Goal: Check status

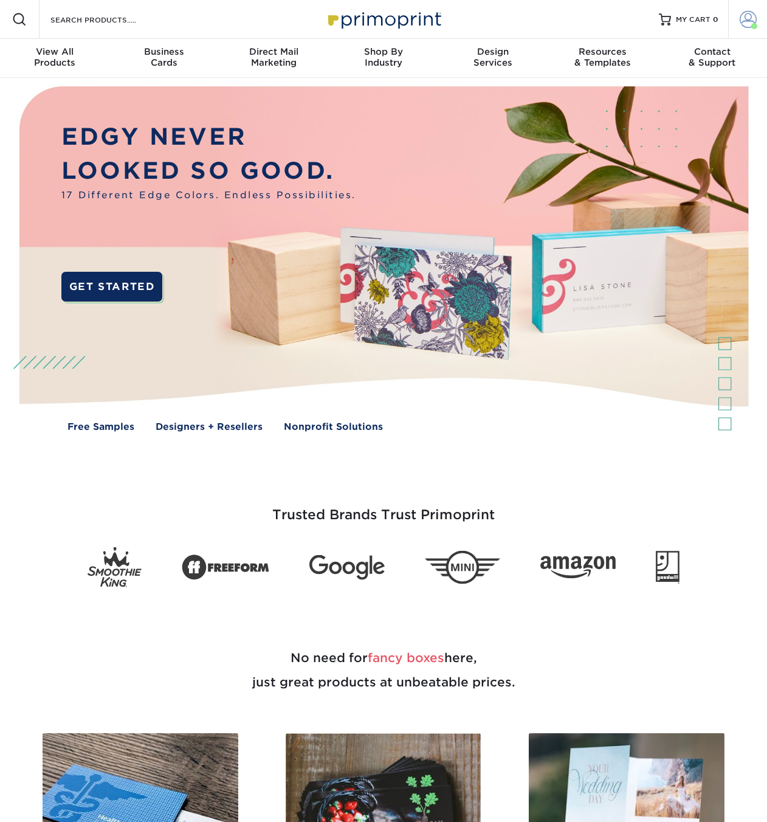
click at [749, 22] on span at bounding box center [748, 19] width 17 height 17
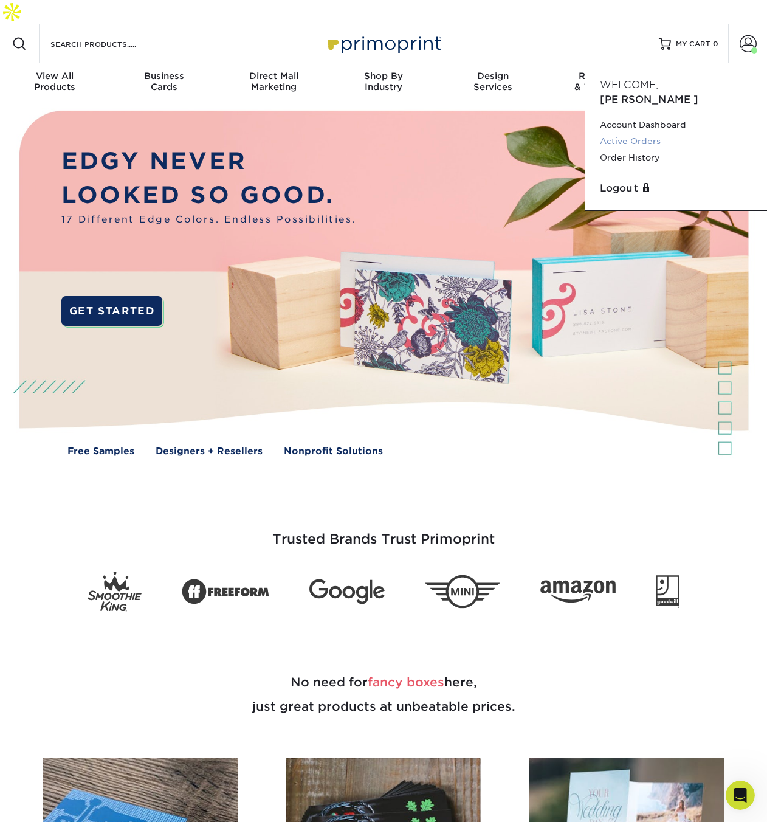
click at [627, 133] on link "Active Orders" at bounding box center [676, 141] width 153 height 16
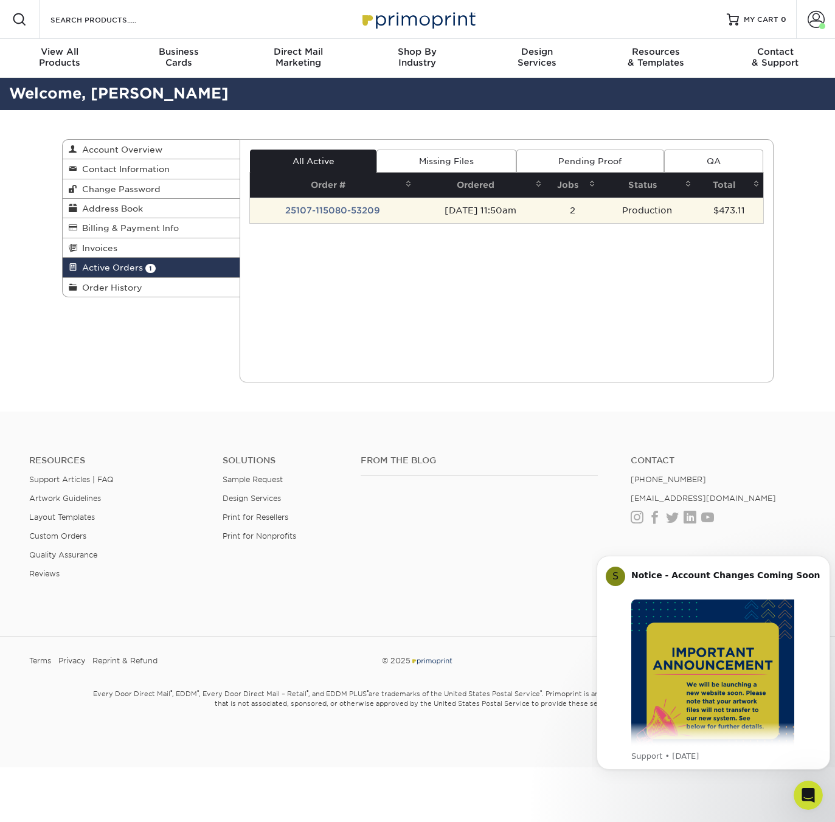
click at [633, 209] on td "Production" at bounding box center [647, 211] width 96 height 26
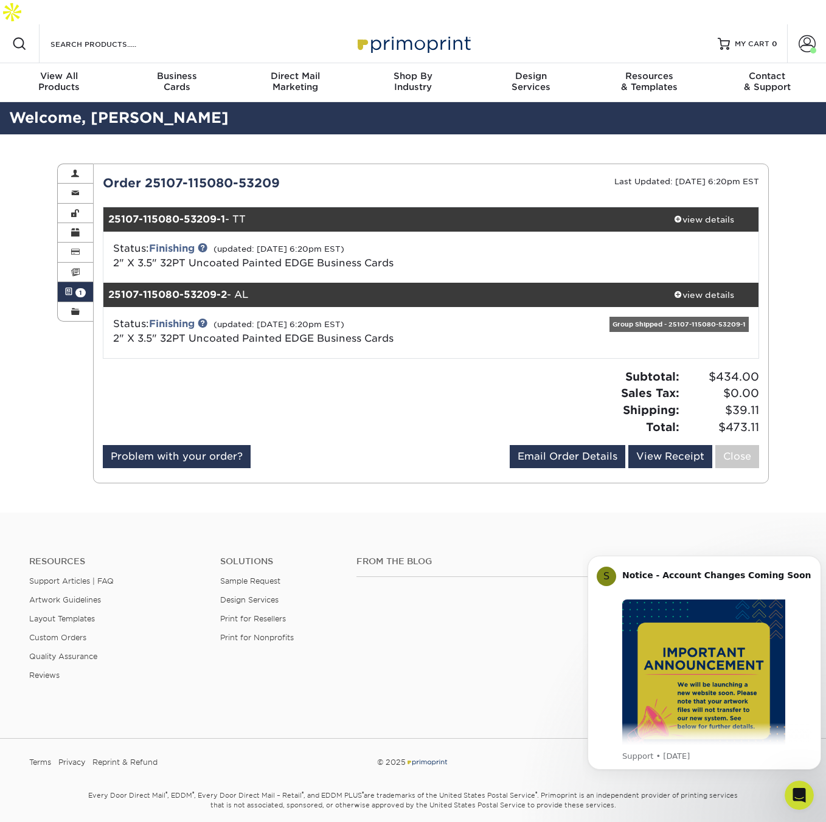
click at [78, 288] on span "1" at bounding box center [80, 292] width 10 height 9
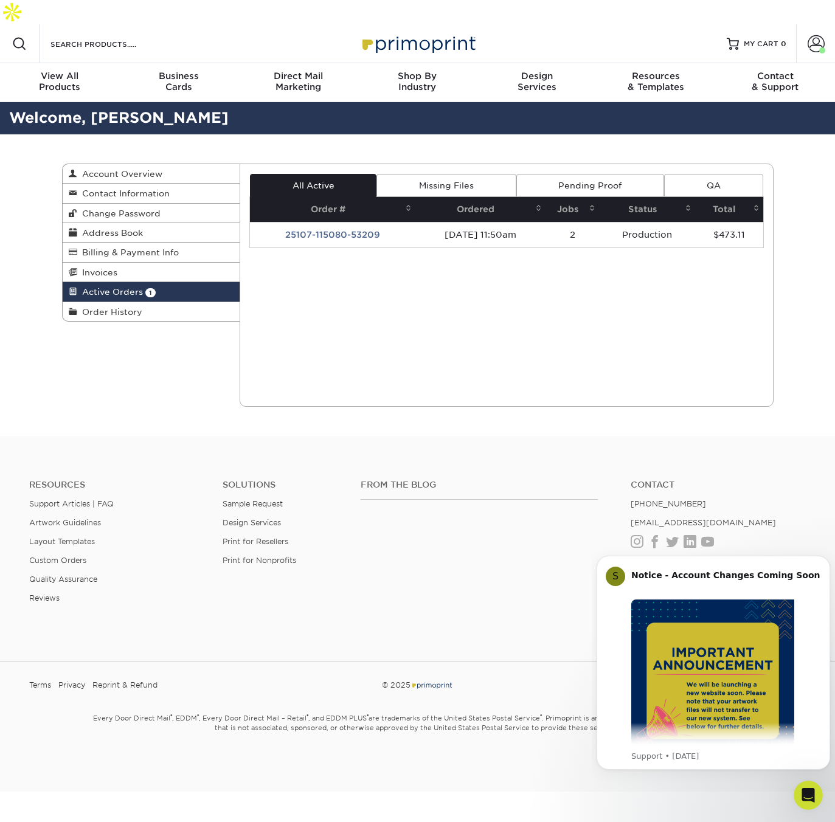
click at [137, 287] on span "Active Orders" at bounding box center [110, 292] width 66 height 10
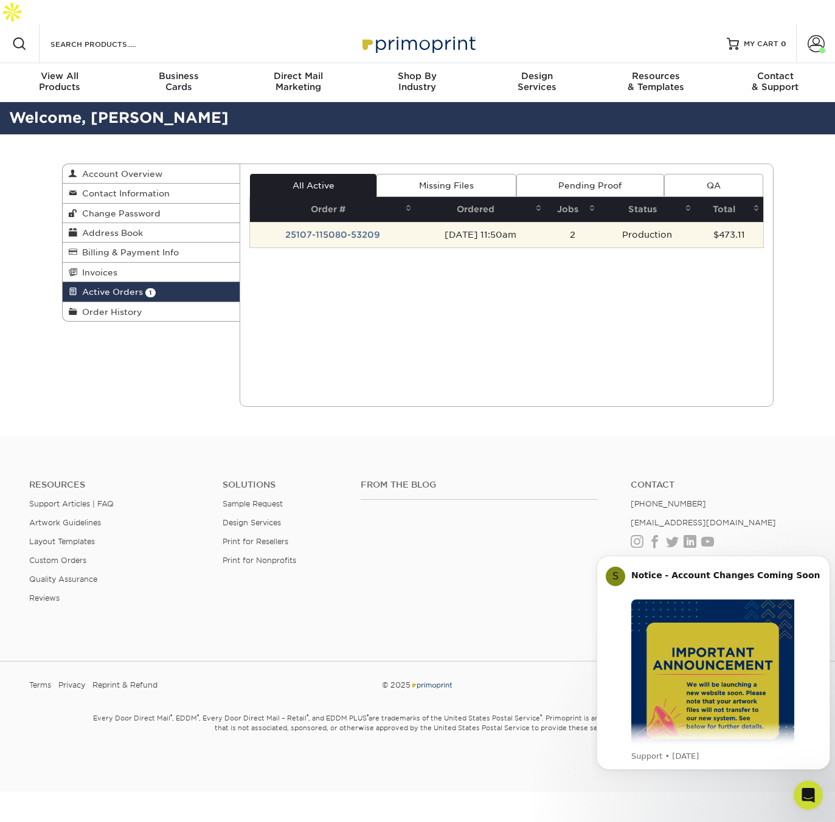
click at [304, 222] on td "25107-115080-53209" at bounding box center [332, 235] width 165 height 26
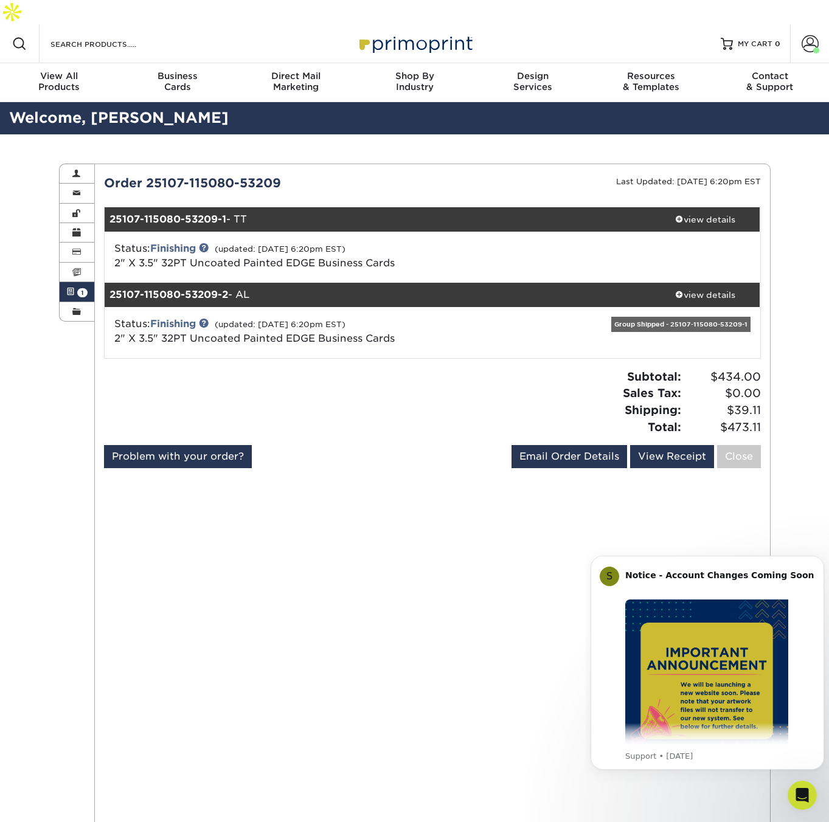
click at [668, 317] on div "Group Shipped - 25107-115080-53209-1" at bounding box center [680, 324] width 139 height 15
click at [731, 317] on div "Group Shipped - 25107-115080-53209-1" at bounding box center [680, 324] width 139 height 15
click at [679, 317] on div "Group Shipped - 25107-115080-53209-1" at bounding box center [680, 324] width 139 height 15
click at [73, 307] on span at bounding box center [76, 312] width 9 height 10
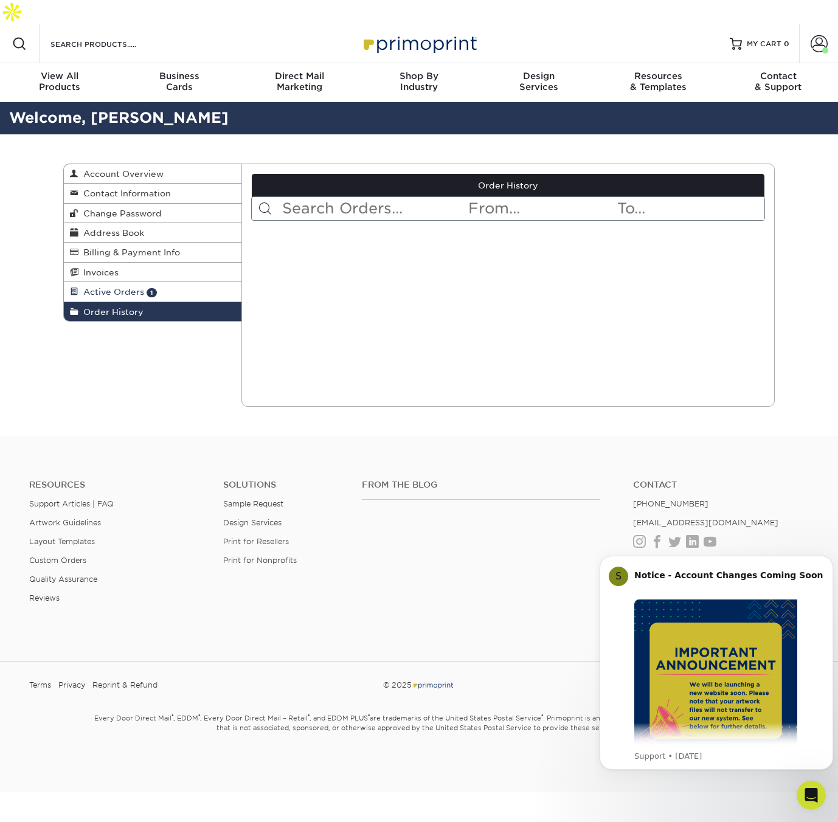
click at [92, 287] on span "Active Orders" at bounding box center [111, 292] width 66 height 10
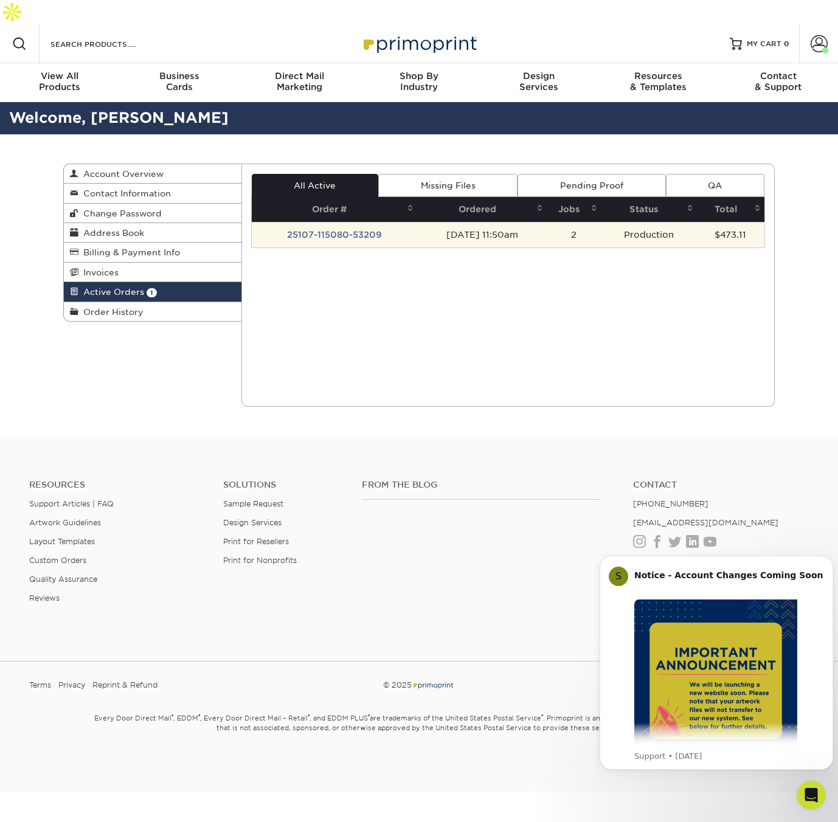
click at [669, 222] on td "Production" at bounding box center [649, 235] width 96 height 26
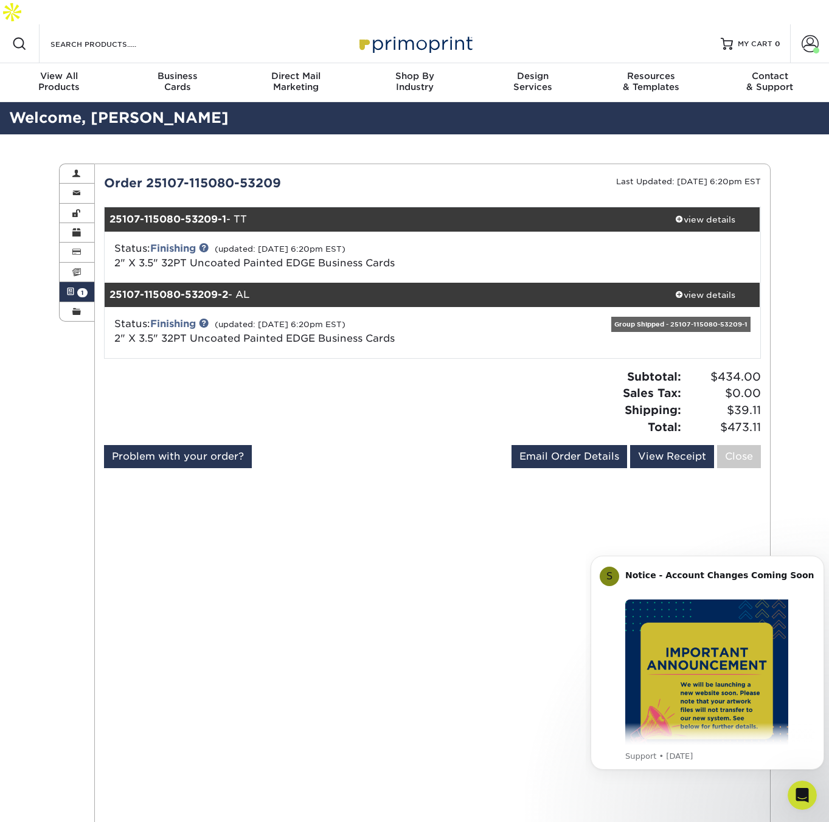
click at [686, 317] on div "Group Shipped - 25107-115080-53209-1" at bounding box center [680, 324] width 139 height 15
drag, startPoint x: 668, startPoint y: 300, endPoint x: 745, endPoint y: 303, distance: 77.3
click at [745, 317] on div "Group Shipped - 25107-115080-53209-1" at bounding box center [680, 324] width 139 height 15
click at [209, 243] on link at bounding box center [204, 248] width 10 height 10
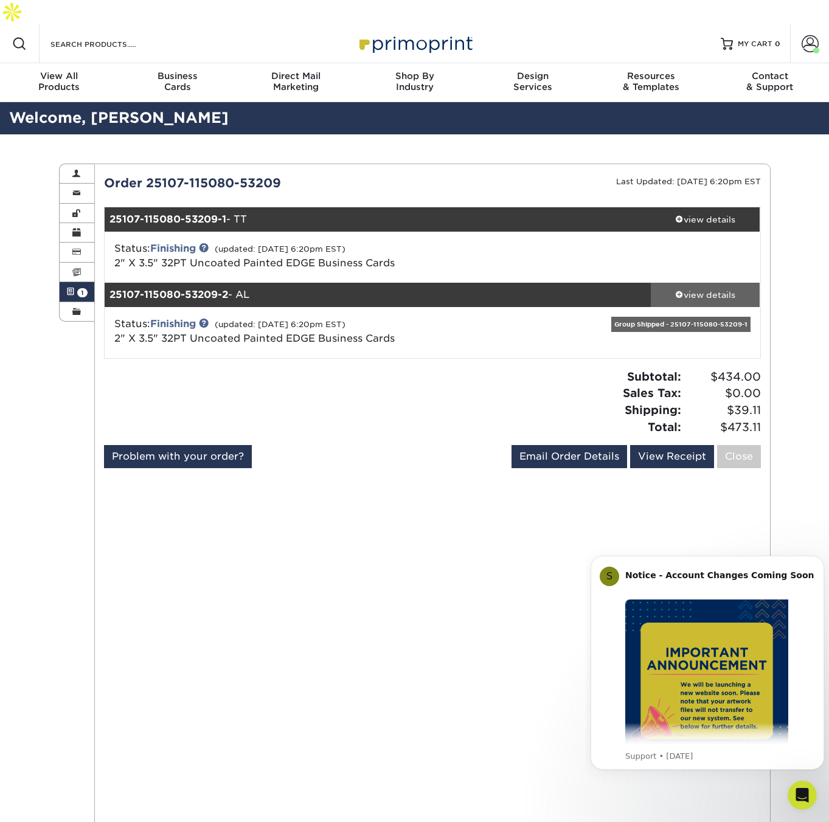
click at [676, 290] on span at bounding box center [679, 294] width 9 height 9
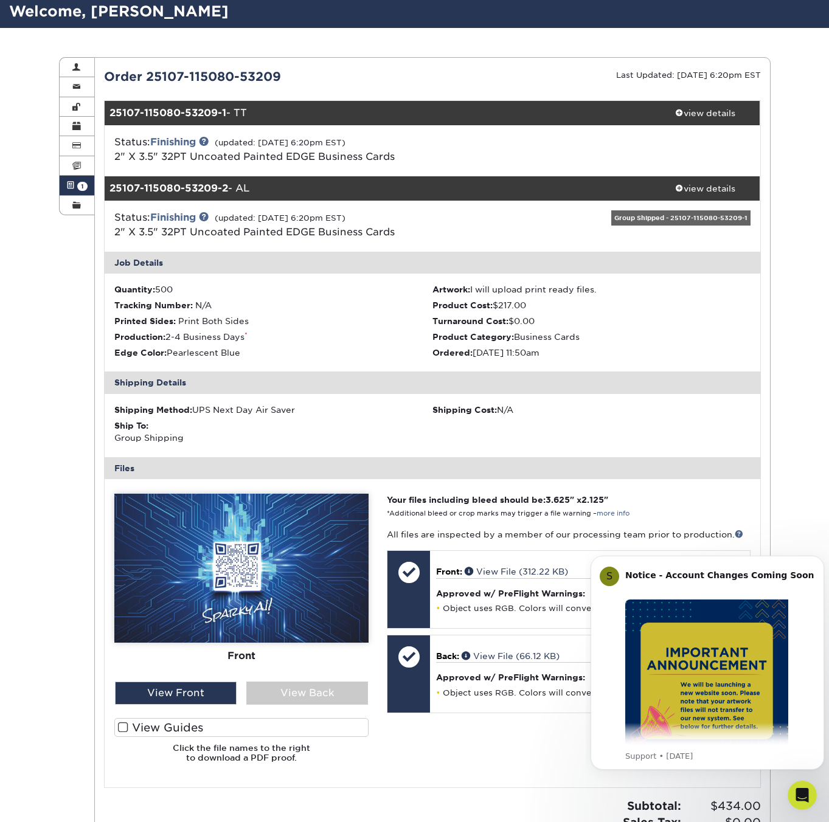
scroll to position [122, 0]
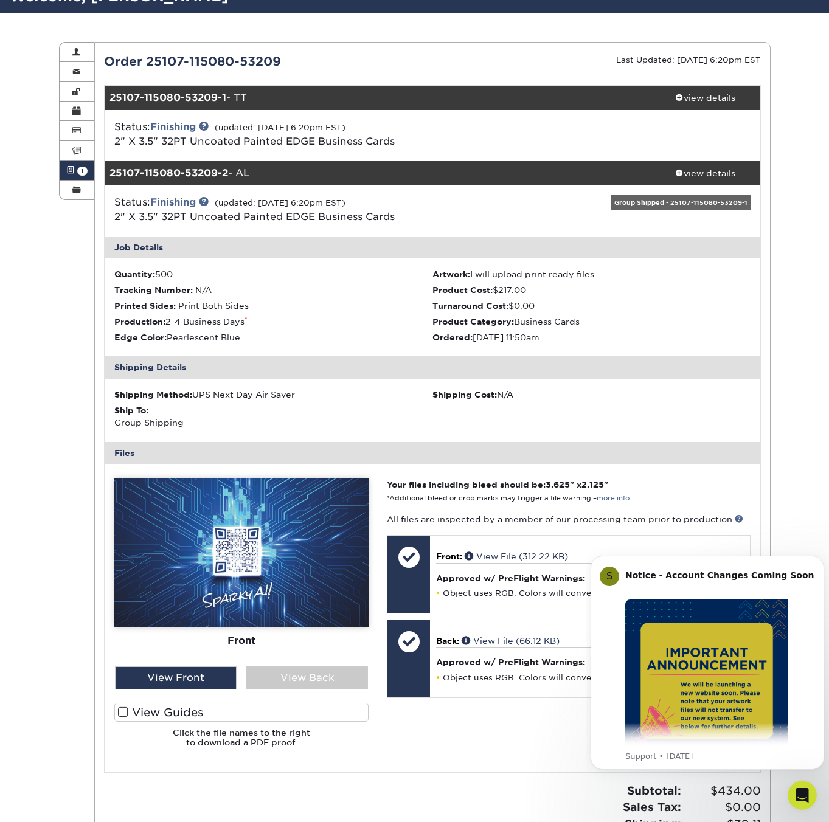
drag, startPoint x: 116, startPoint y: 250, endPoint x: 579, endPoint y: 311, distance: 467.4
click at [579, 311] on ul "Quantity: 500 Artwork: I will upload print ready files. Tracking Number: N/A Pr…" at bounding box center [432, 307] width 655 height 98
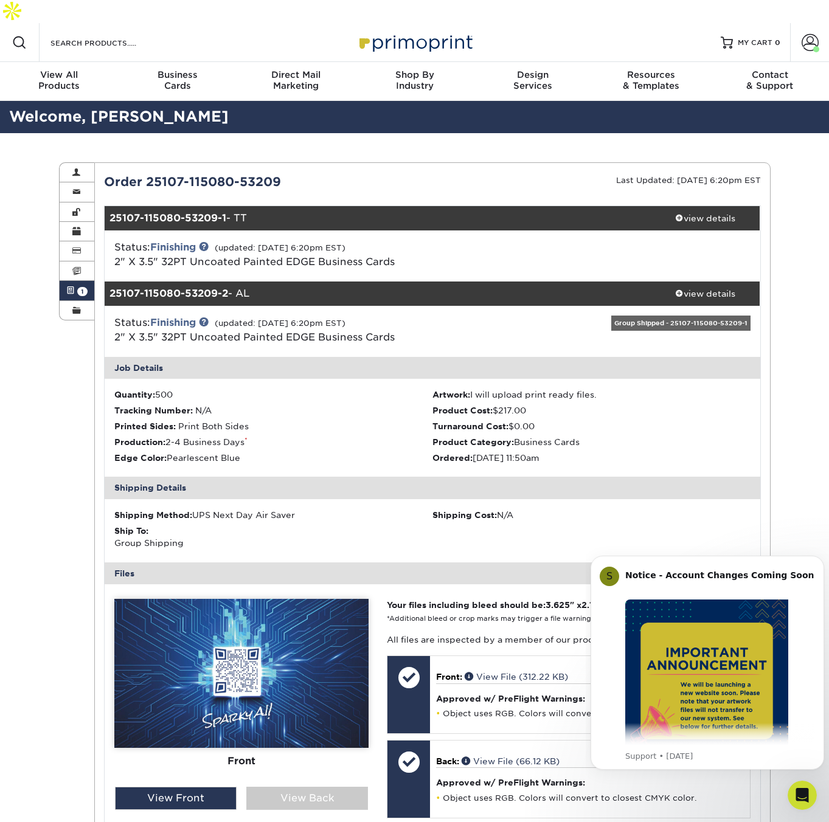
scroll to position [0, 0]
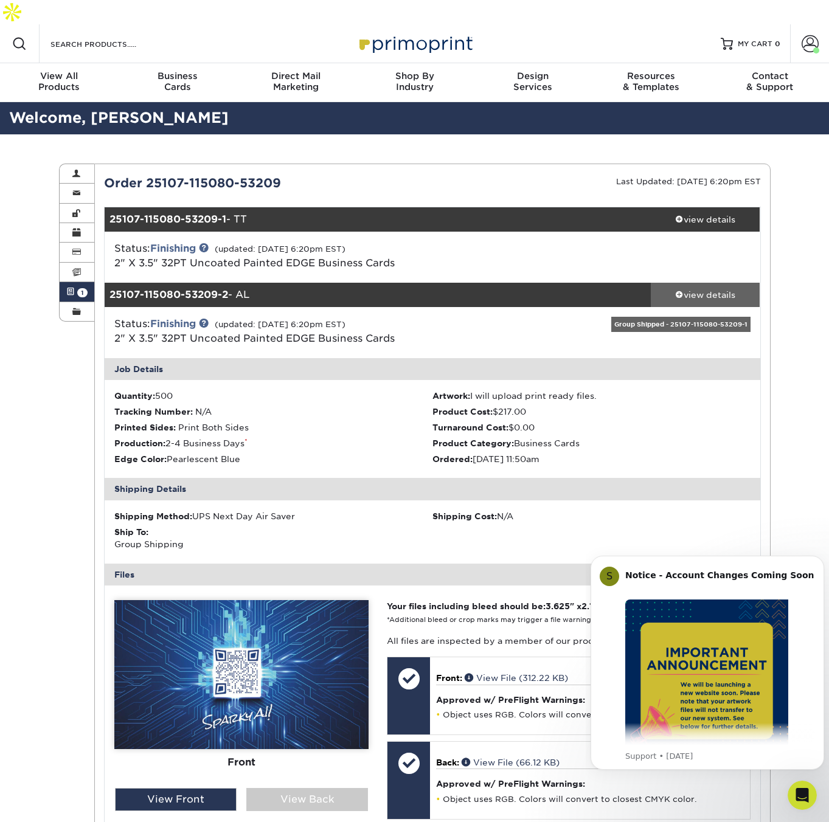
click at [686, 289] on div "view details" at bounding box center [705, 295] width 109 height 12
